Goal: Find specific page/section

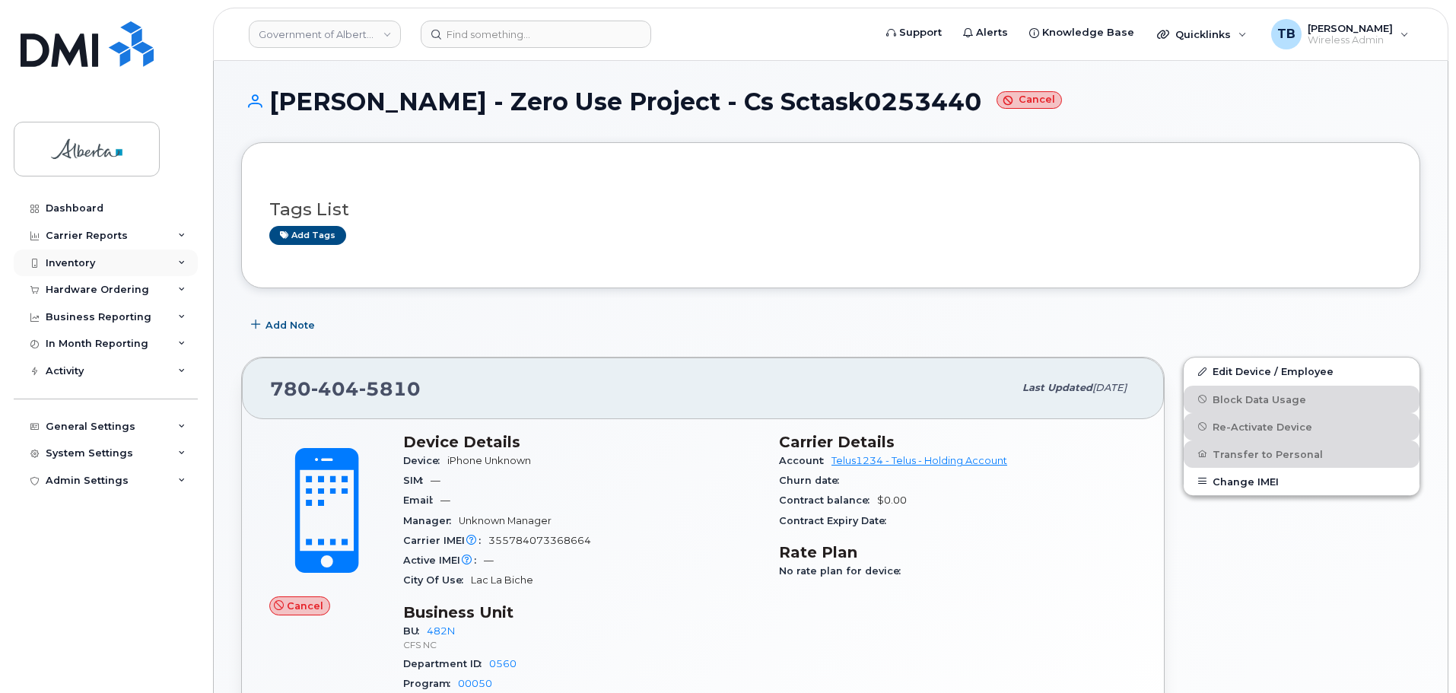
scroll to position [228, 0]
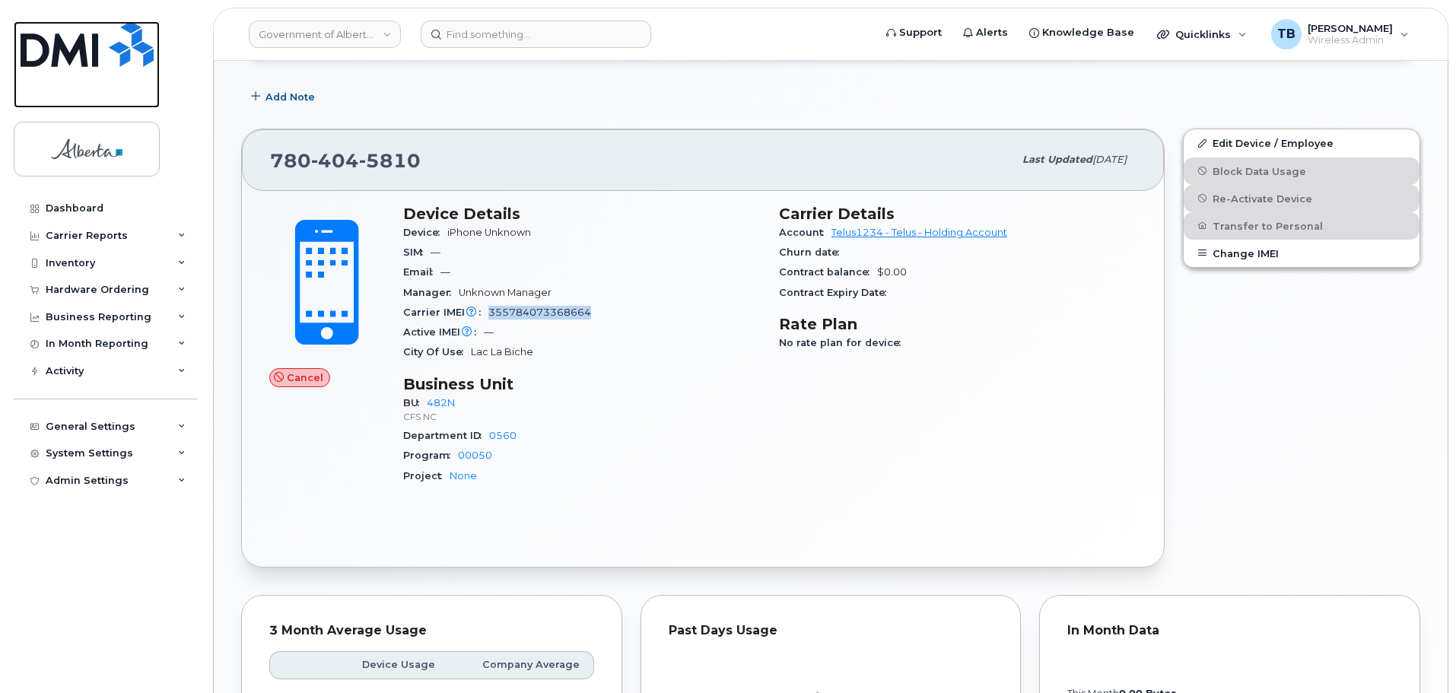
click at [70, 62] on img at bounding box center [87, 44] width 133 height 46
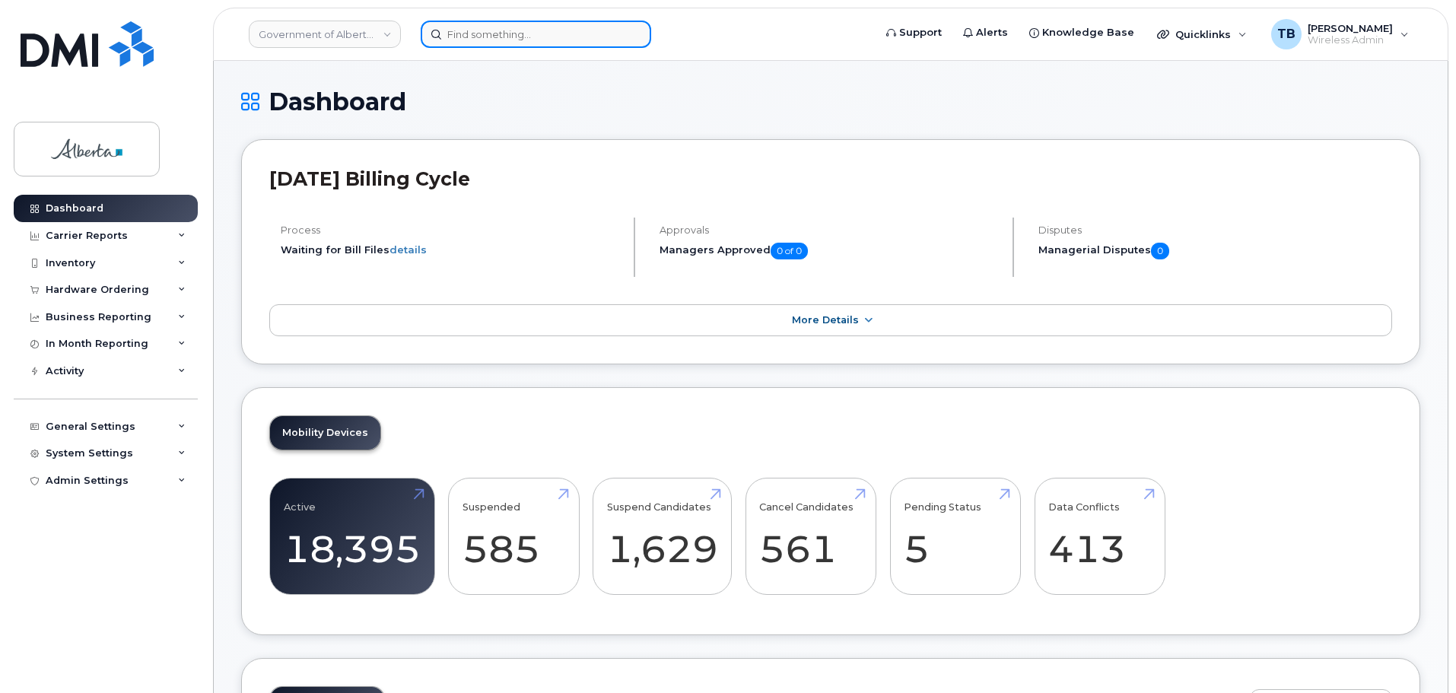
click at [463, 43] on input at bounding box center [536, 34] width 231 height 27
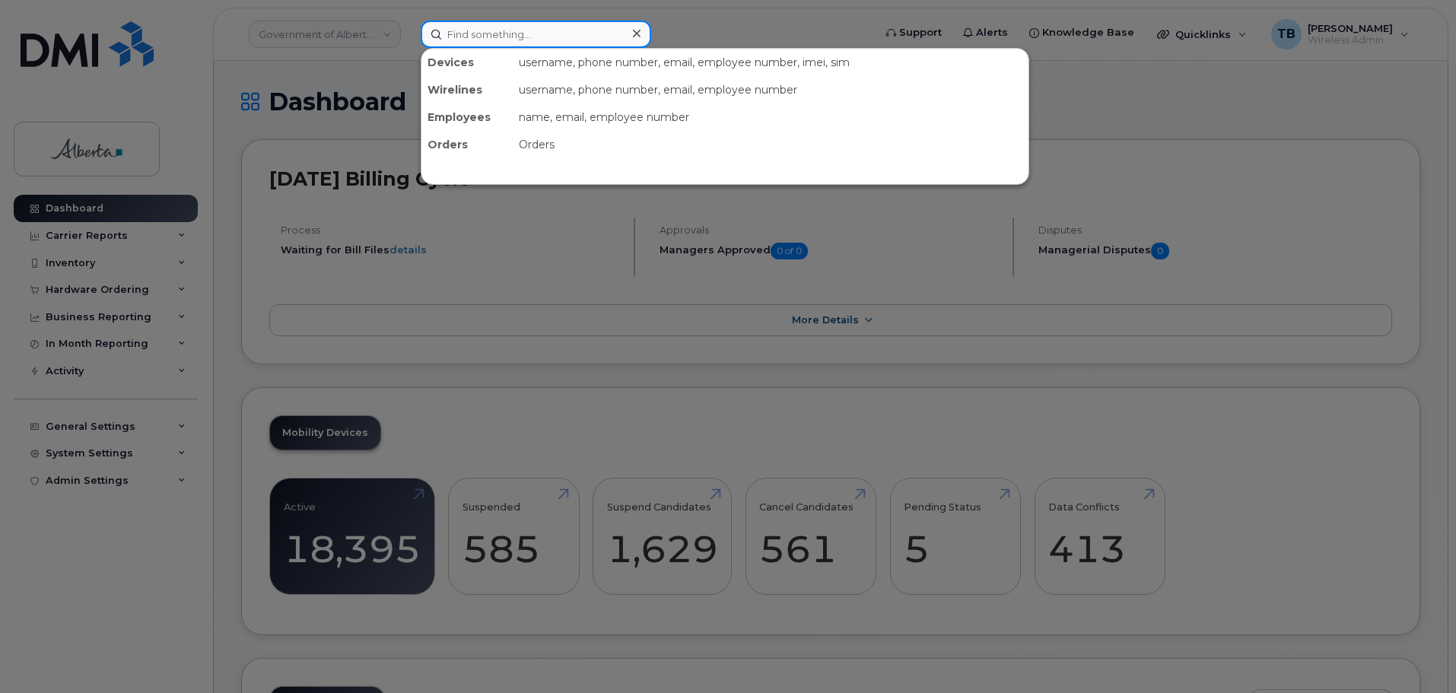
paste input "5873389456"
type input "5873389456"
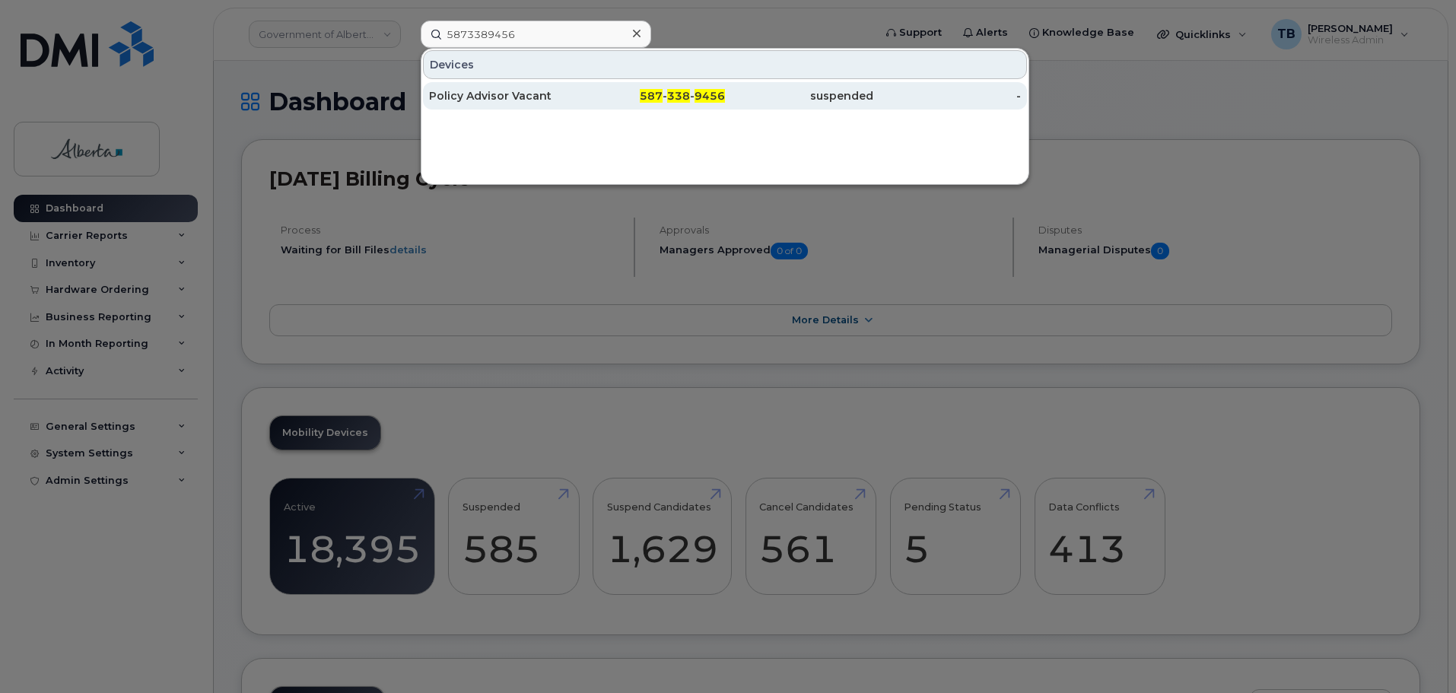
click at [484, 96] on div "Policy Advisor Vacant" at bounding box center [503, 95] width 148 height 15
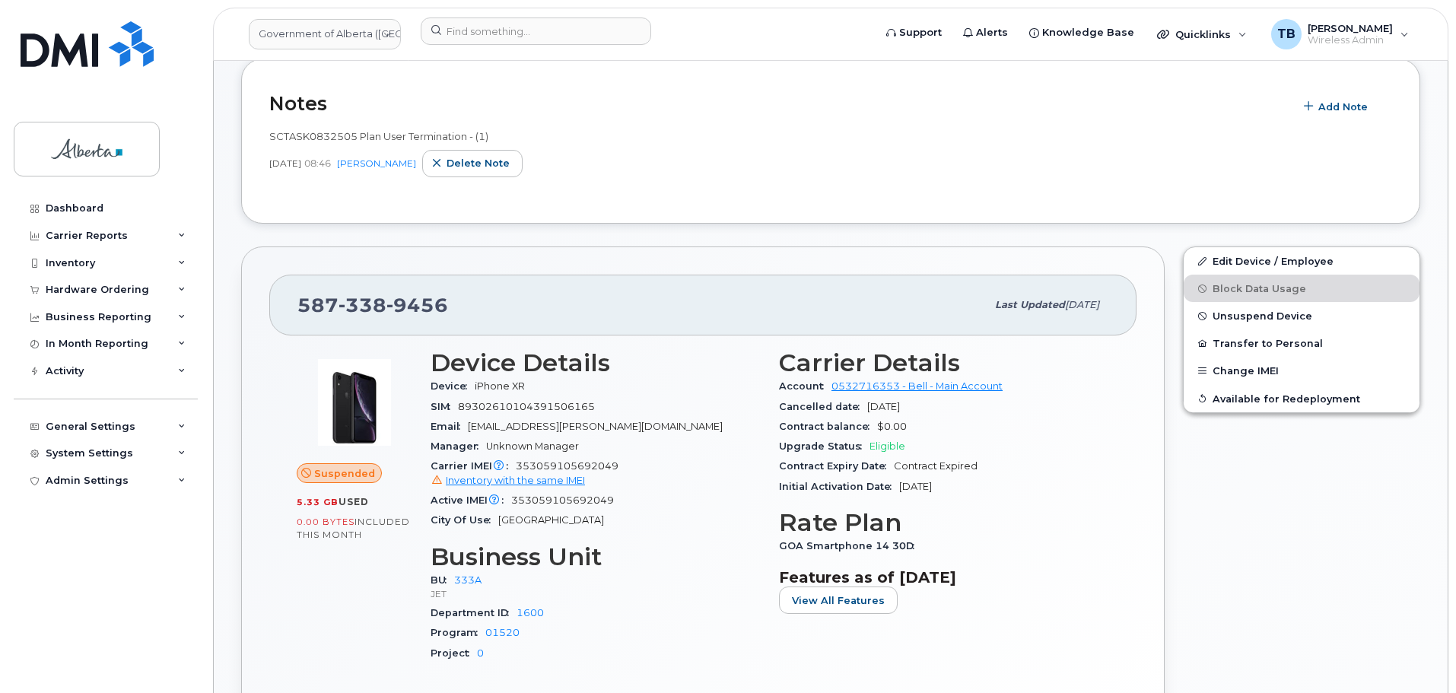
scroll to position [380, 0]
click at [304, 140] on span "SCTASK0832505 Plan User Termination - (1)" at bounding box center [378, 138] width 219 height 12
copy span "SCTASK0832505"
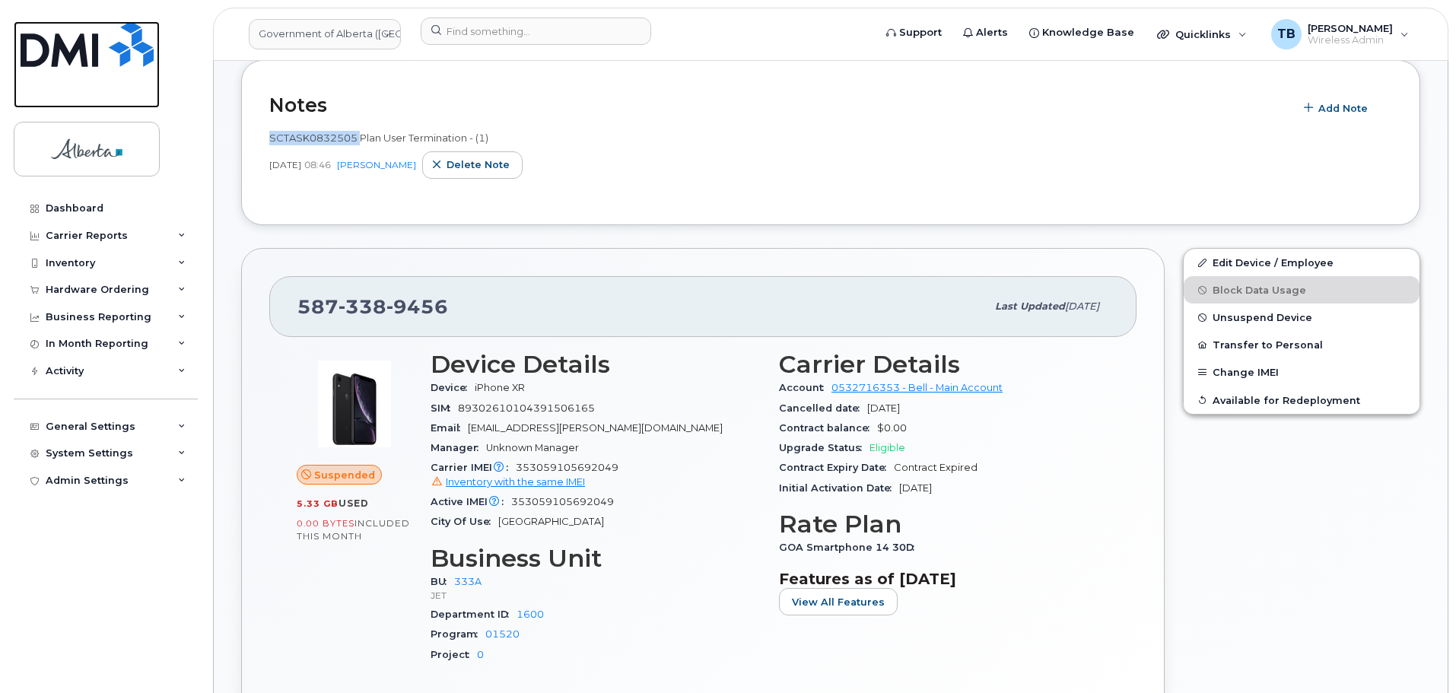
click at [63, 56] on img at bounding box center [87, 44] width 133 height 46
